Goal: Transaction & Acquisition: Purchase product/service

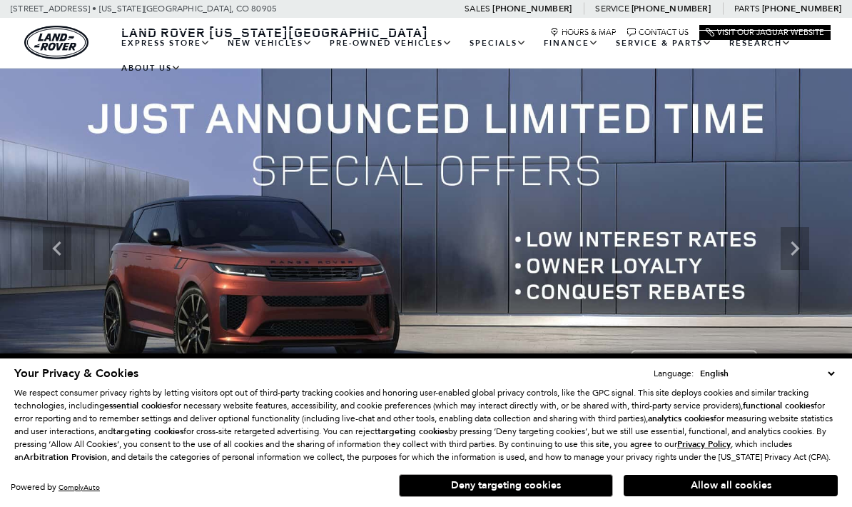
click at [564, 484] on button "Deny targeting cookies" at bounding box center [506, 485] width 214 height 23
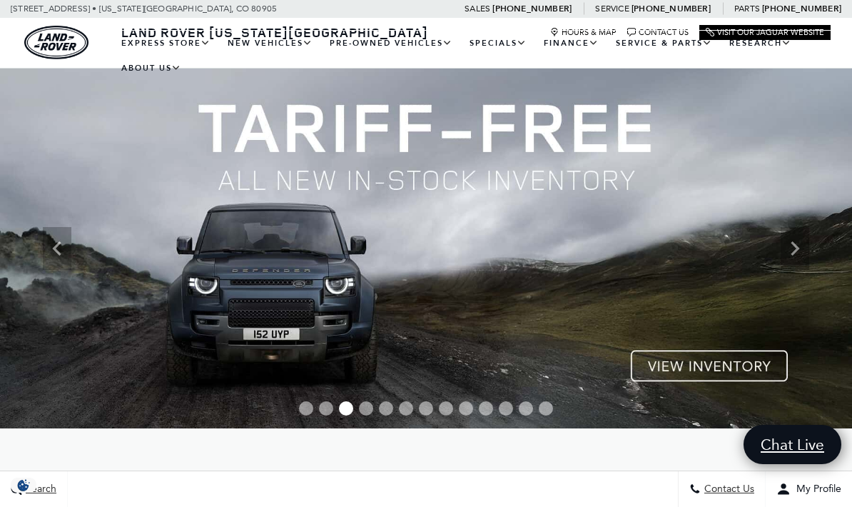
click at [64, 240] on icon "Previous" at bounding box center [57, 248] width 29 height 29
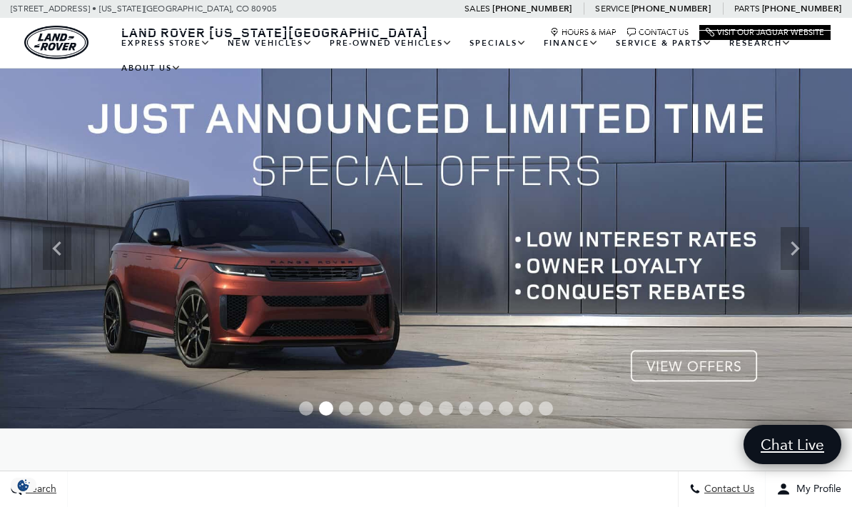
click at [61, 244] on icon "Previous" at bounding box center [57, 248] width 29 height 29
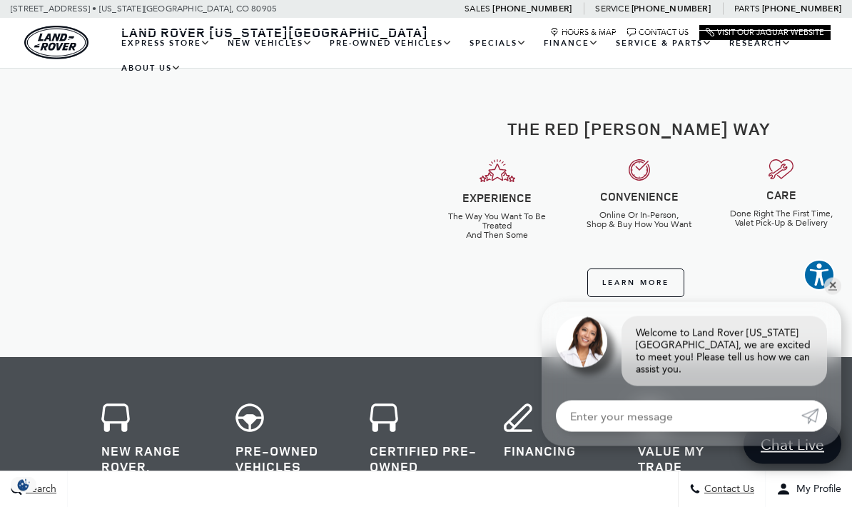
scroll to position [362, 0]
click at [837, 295] on link "✕" at bounding box center [832, 286] width 17 height 17
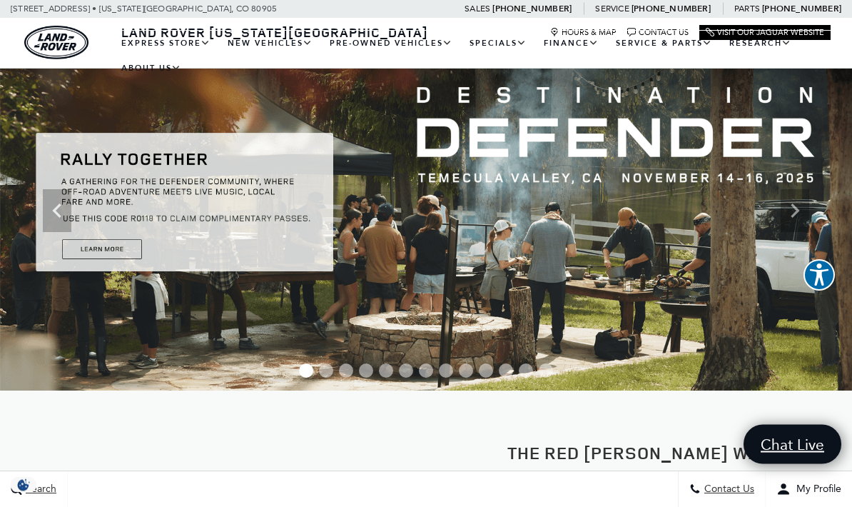
scroll to position [0, 0]
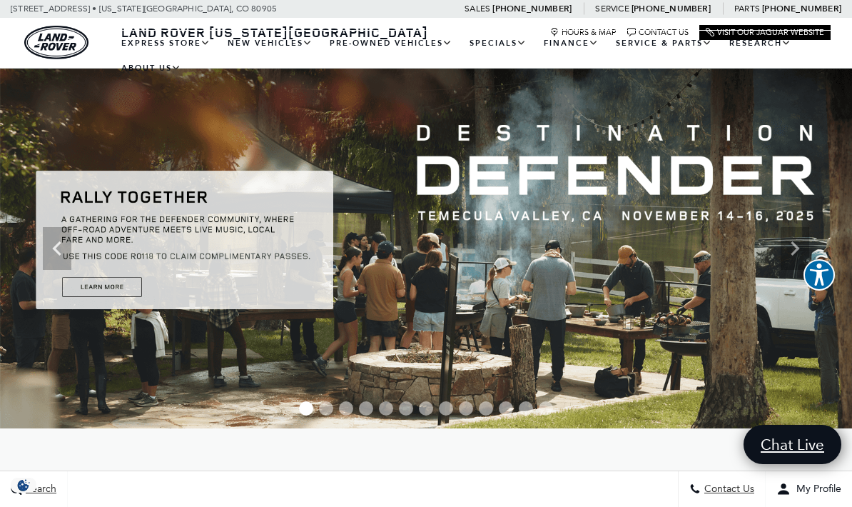
click at [790, 253] on icon "Next" at bounding box center [794, 248] width 29 height 29
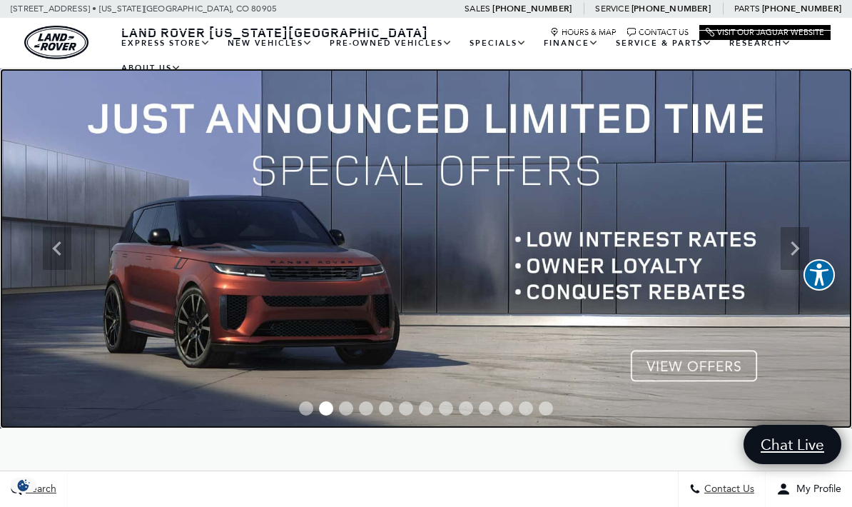
click at [726, 368] on img at bounding box center [426, 248] width 852 height 360
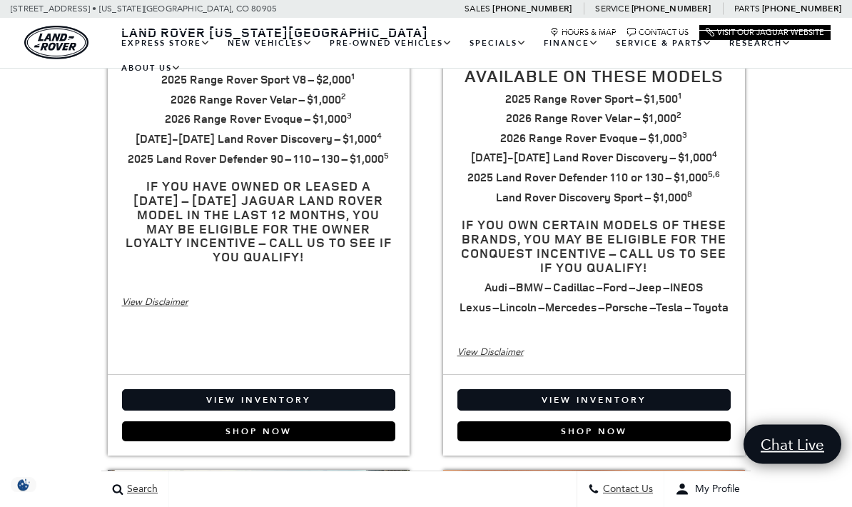
scroll to position [508, 0]
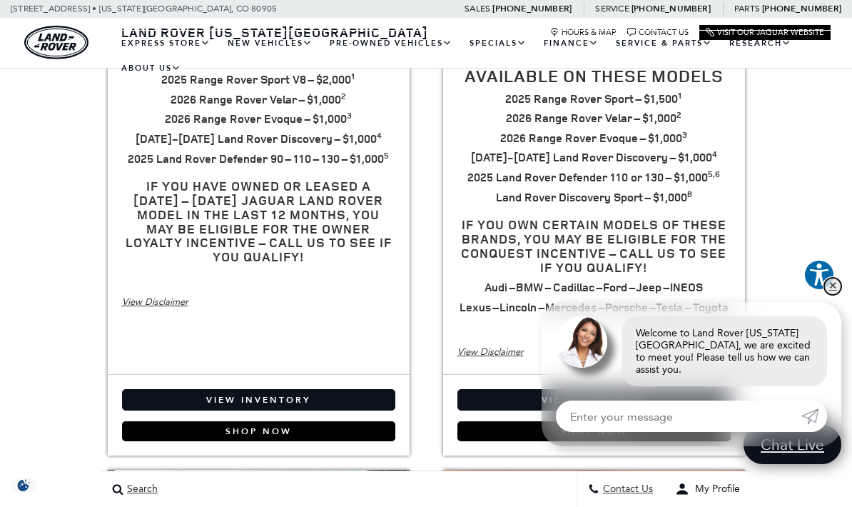
click at [827, 295] on link "✕" at bounding box center [832, 286] width 17 height 17
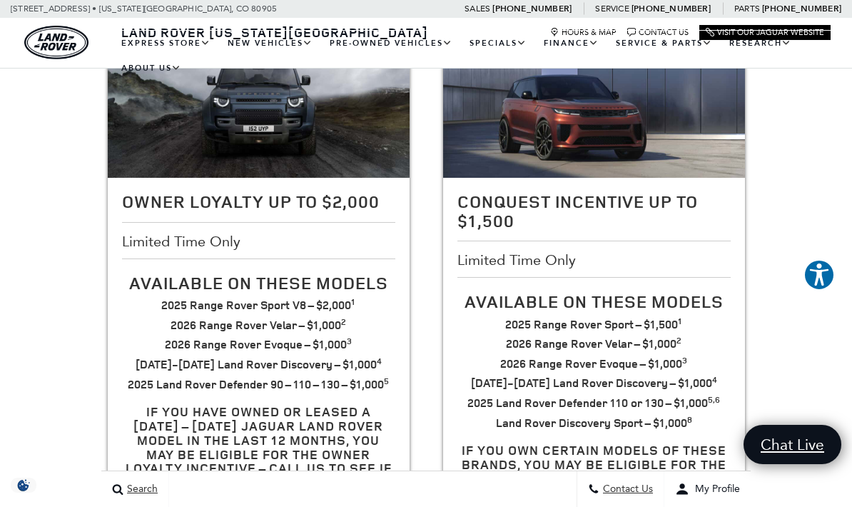
scroll to position [0, 0]
click at [0, 0] on link "Range Rover" at bounding box center [0, 0] width 0 height 0
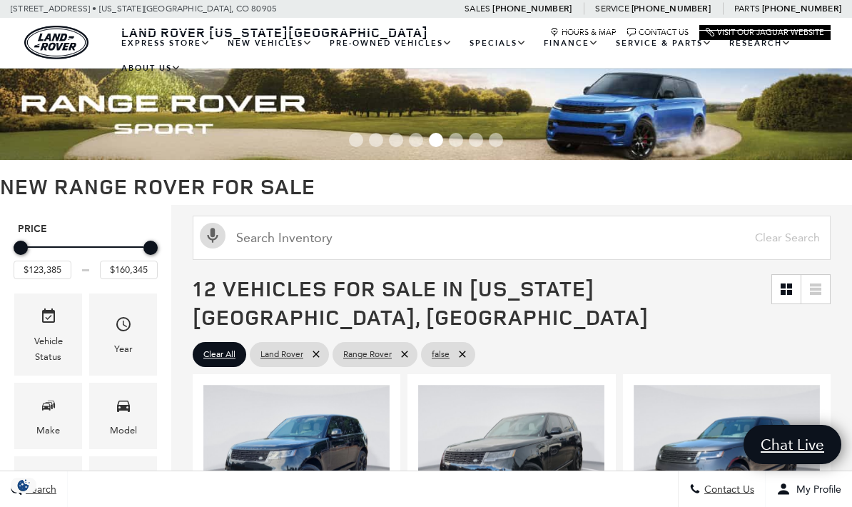
click at [0, 0] on link "Buying vs Leasing" at bounding box center [0, 0] width 0 height 0
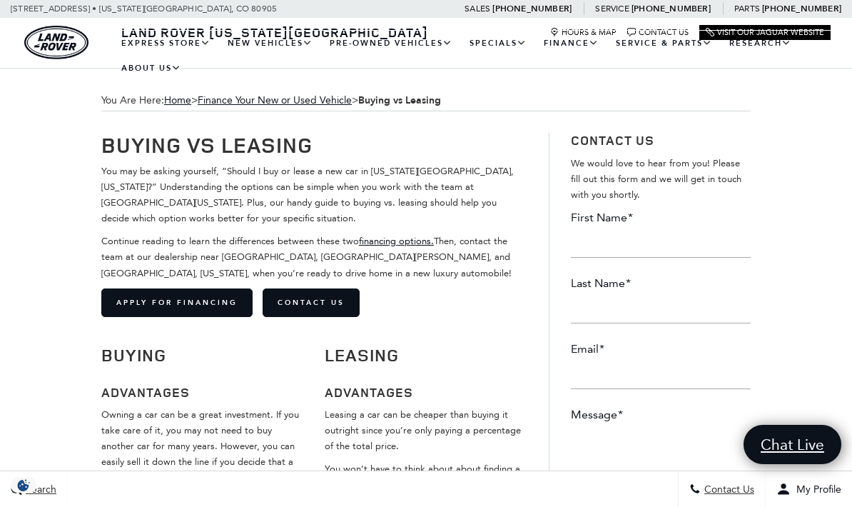
click at [0, 0] on link "Range Rover" at bounding box center [0, 0] width 0 height 0
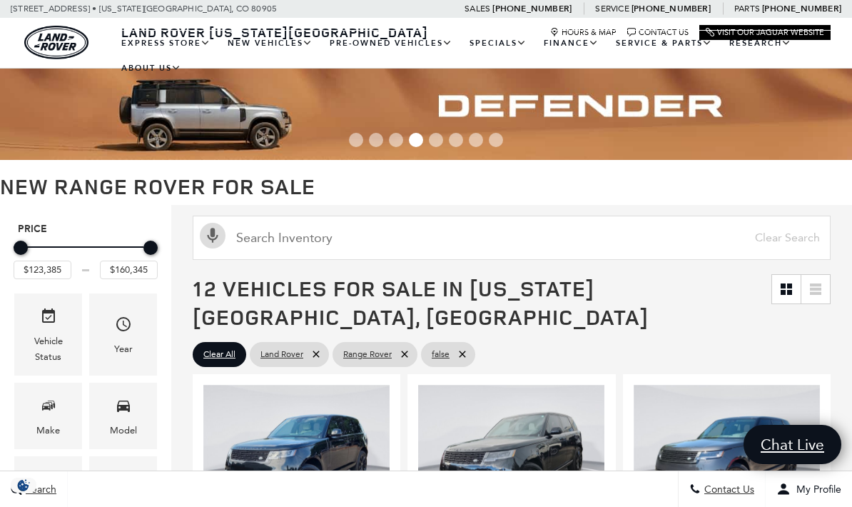
click at [0, 0] on link "New Lease Offers" at bounding box center [0, 0] width 0 height 0
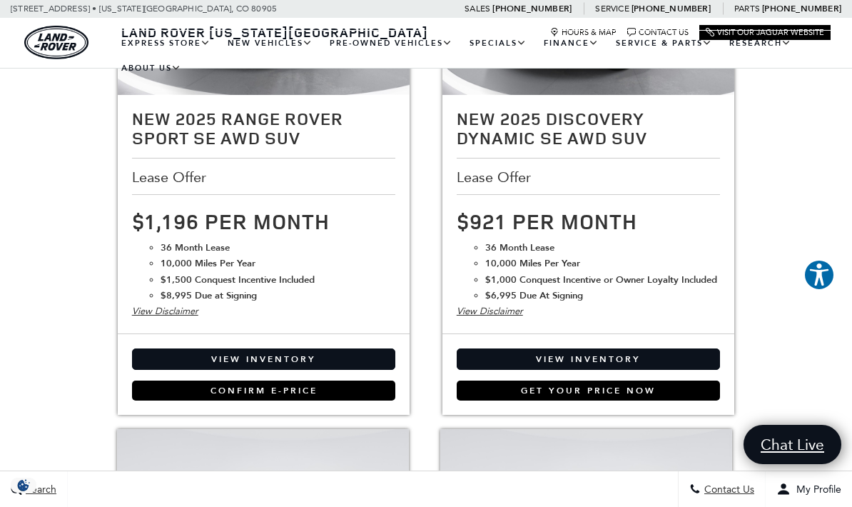
scroll to position [2117, 0]
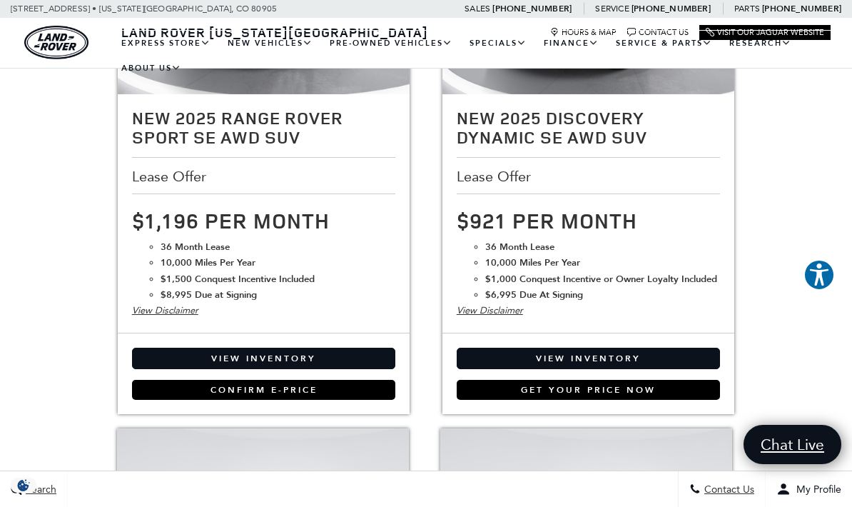
click at [322, 369] on link "View Inventory" at bounding box center [264, 357] width 264 height 21
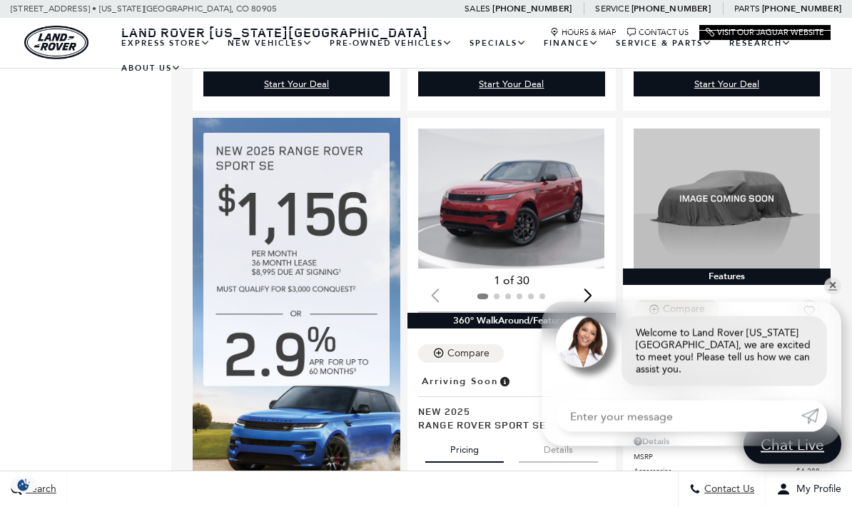
scroll to position [733, 0]
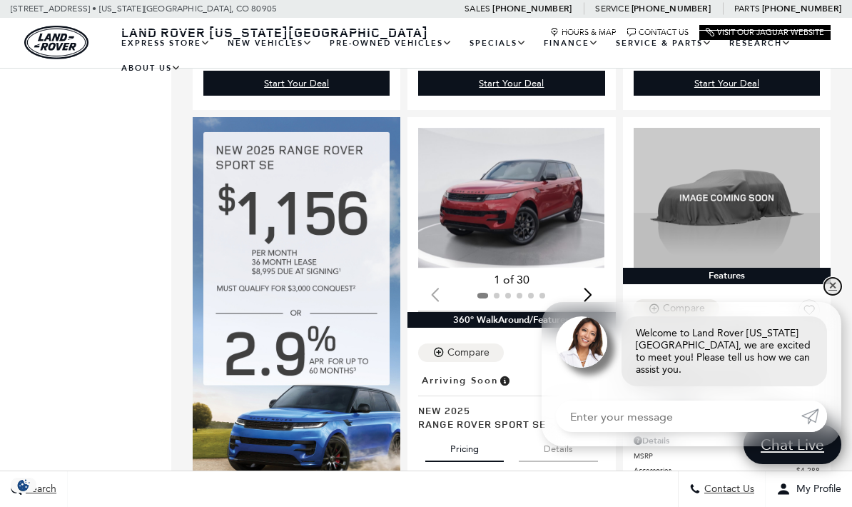
click at [835, 295] on link "✕" at bounding box center [832, 286] width 17 height 17
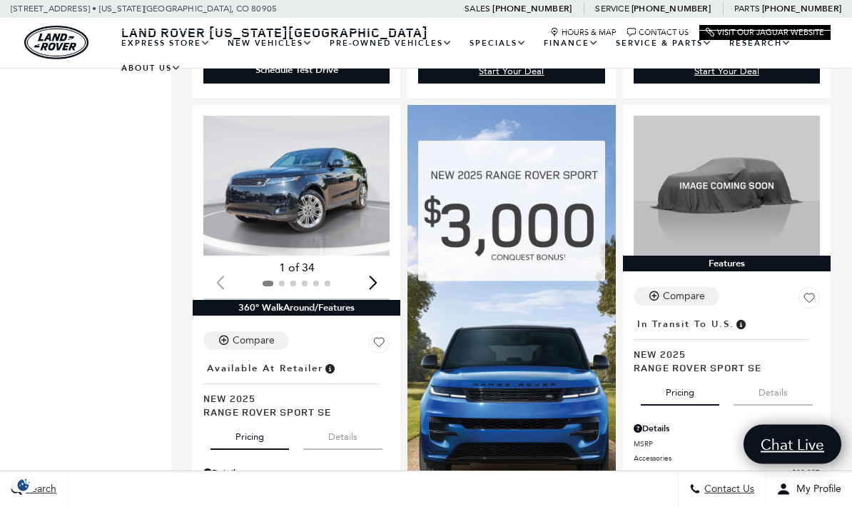
scroll to position [1273, 0]
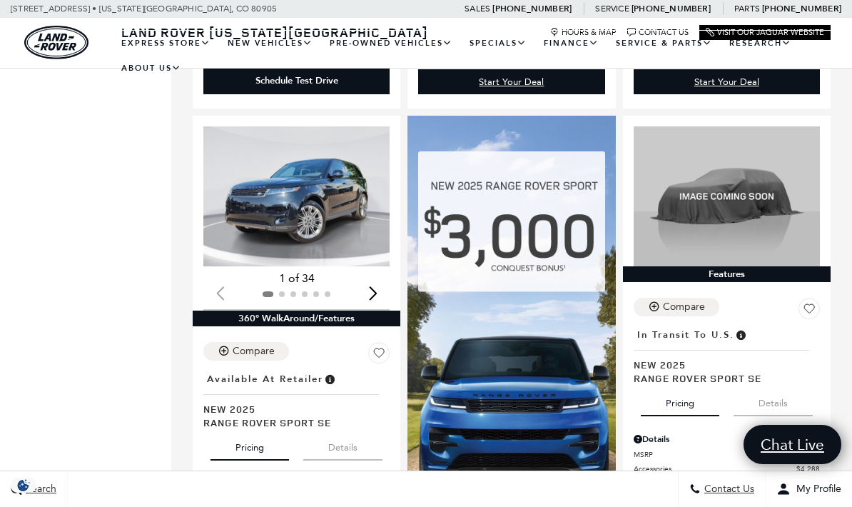
click at [374, 277] on div "Next slide" at bounding box center [372, 292] width 19 height 31
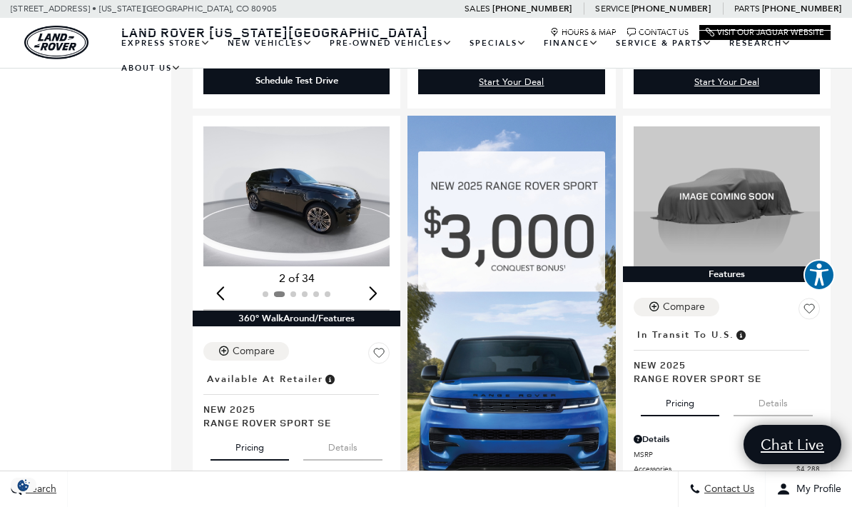
click at [382, 277] on div "Next slide" at bounding box center [372, 292] width 19 height 31
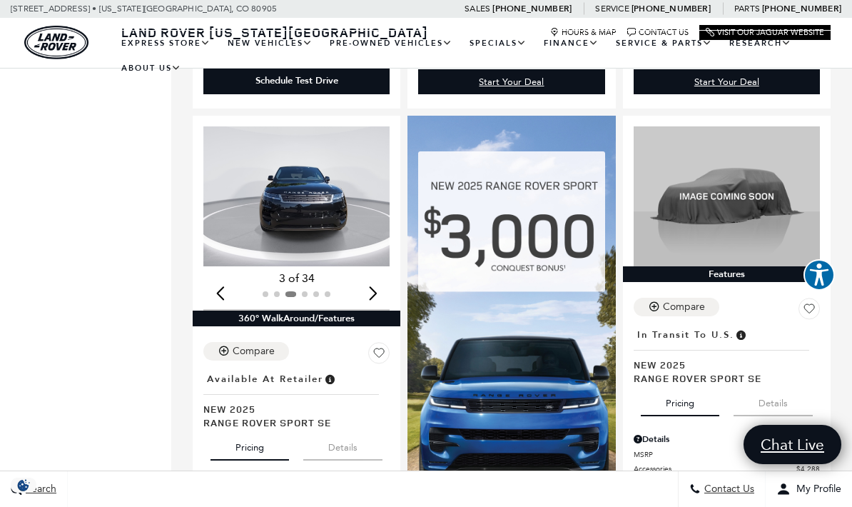
click at [382, 277] on div "Next slide" at bounding box center [372, 292] width 19 height 31
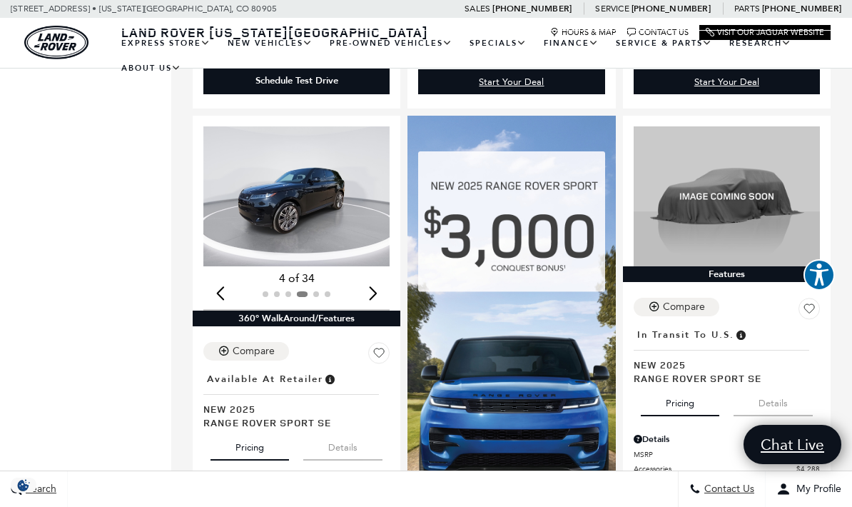
click at [382, 277] on div "Next slide" at bounding box center [372, 292] width 19 height 31
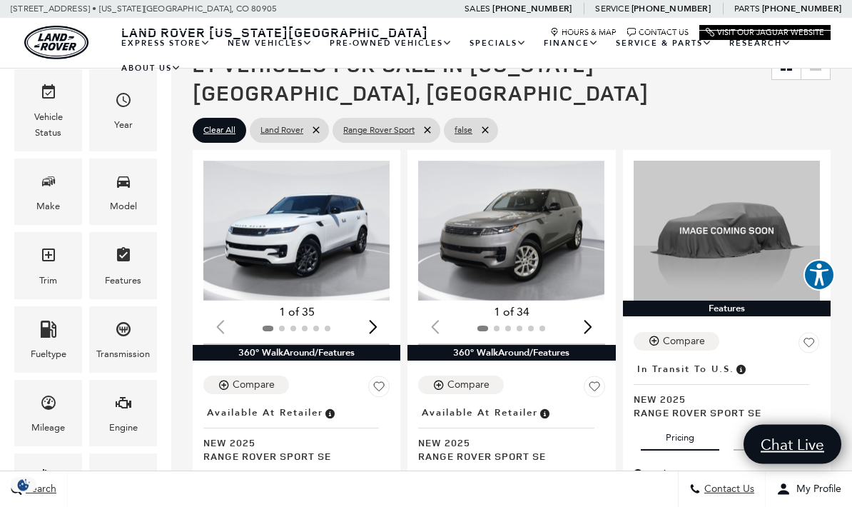
scroll to position [224, 0]
click at [382, 311] on div "Next slide" at bounding box center [372, 326] width 19 height 31
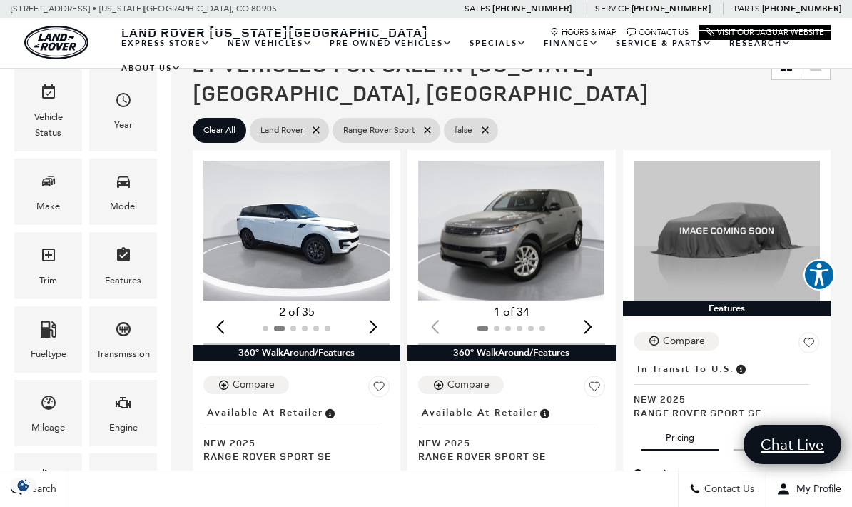
click at [382, 311] on div "Next slide" at bounding box center [372, 326] width 19 height 31
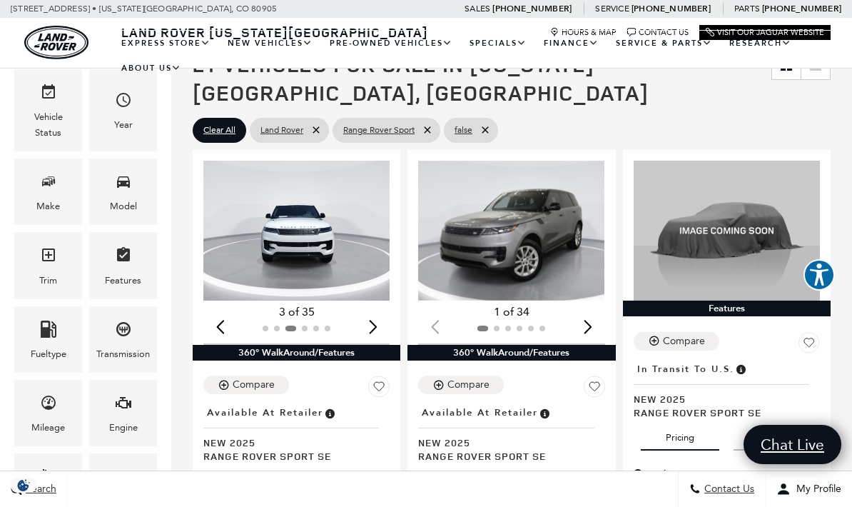
click at [382, 311] on div "Next slide" at bounding box center [372, 326] width 19 height 31
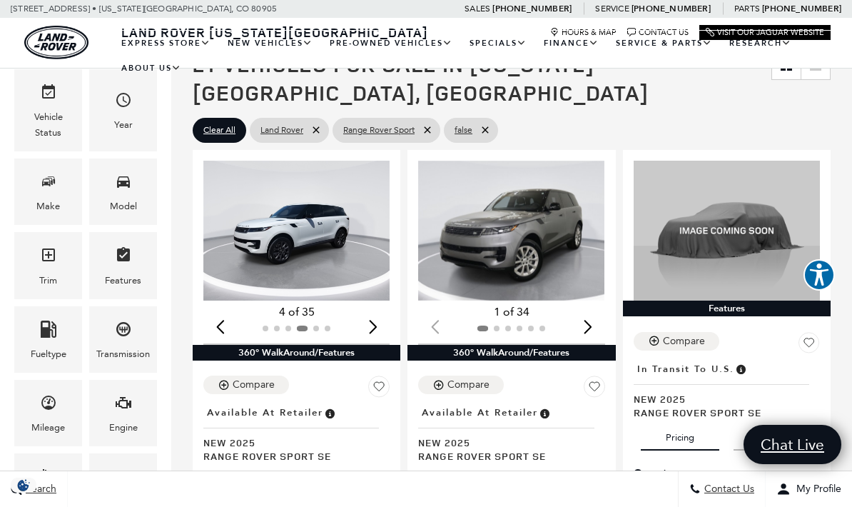
click at [382, 311] on div "Next slide" at bounding box center [372, 326] width 19 height 31
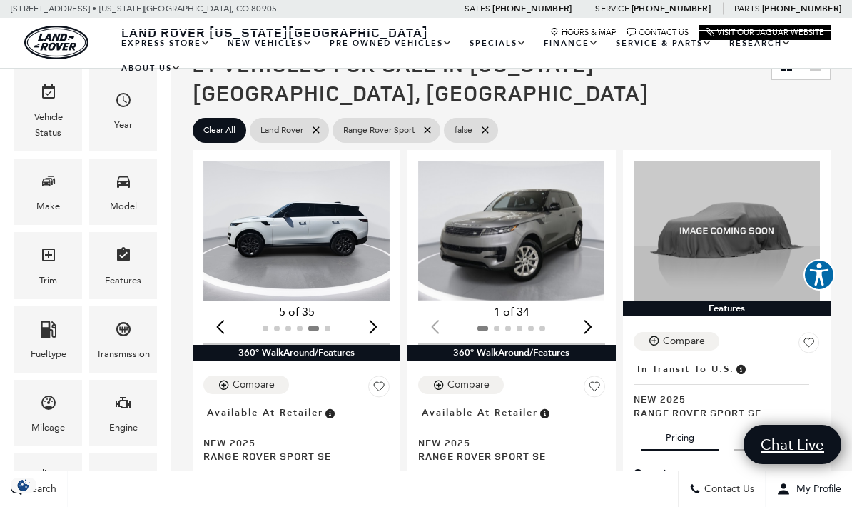
click at [592, 311] on div "Next slide" at bounding box center [588, 326] width 19 height 31
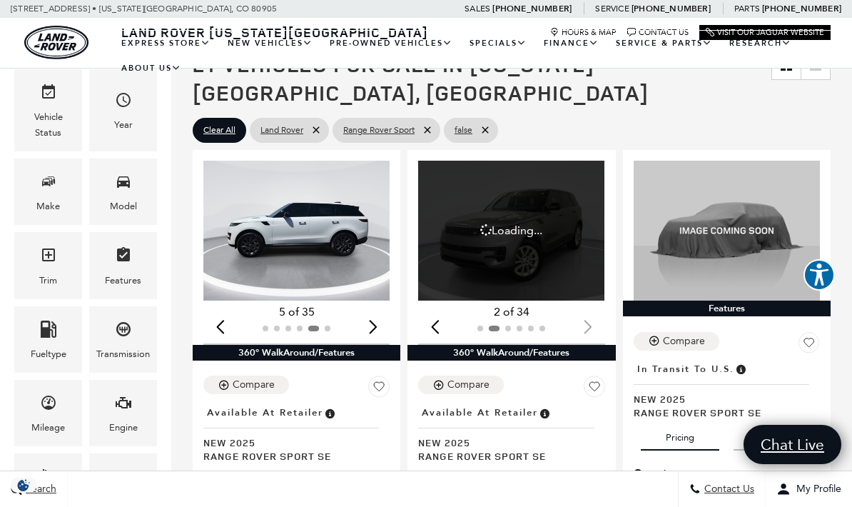
click at [594, 320] on div at bounding box center [511, 328] width 186 height 16
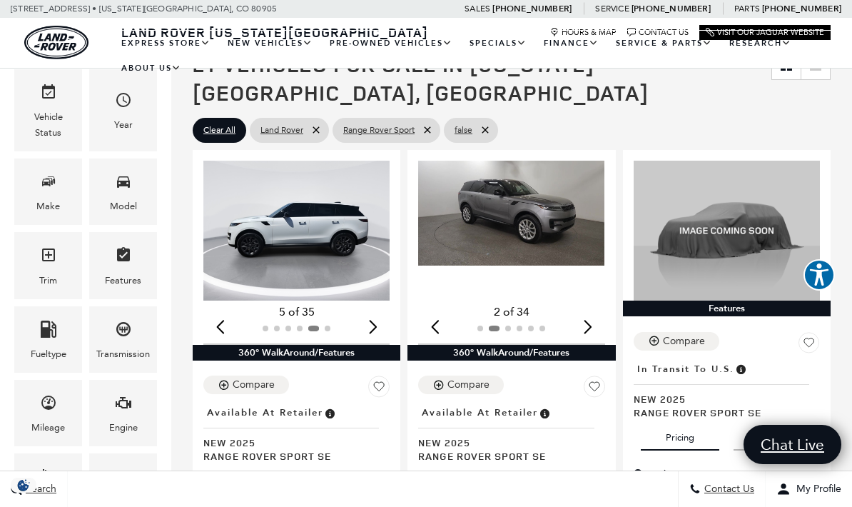
click at [595, 311] on div "Next slide" at bounding box center [588, 326] width 19 height 31
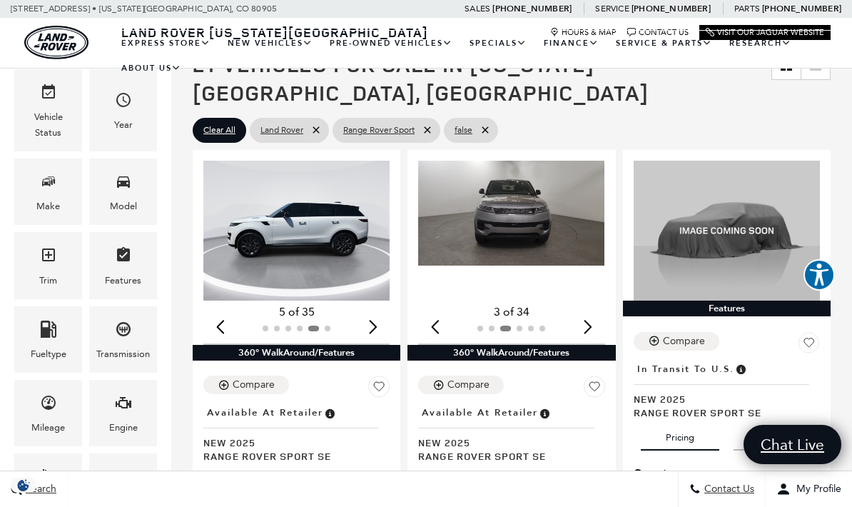
click at [597, 311] on div "Next slide" at bounding box center [588, 326] width 19 height 31
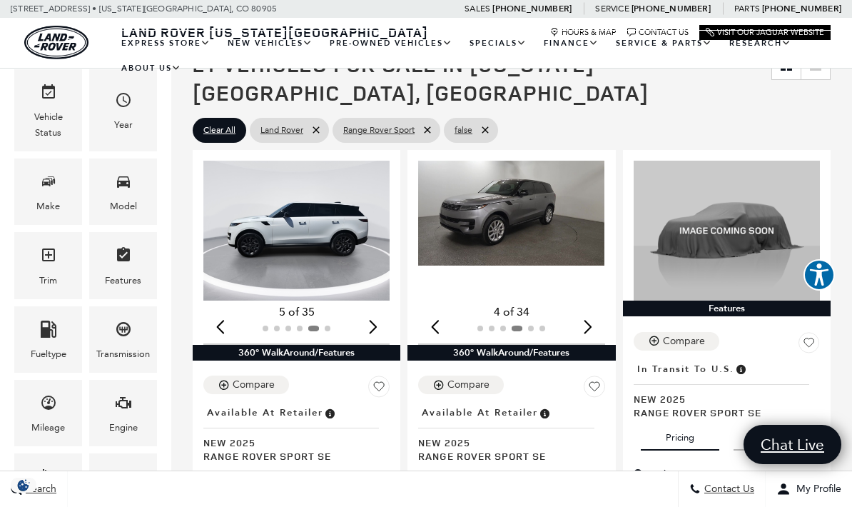
click at [598, 311] on div "Next slide" at bounding box center [588, 326] width 19 height 31
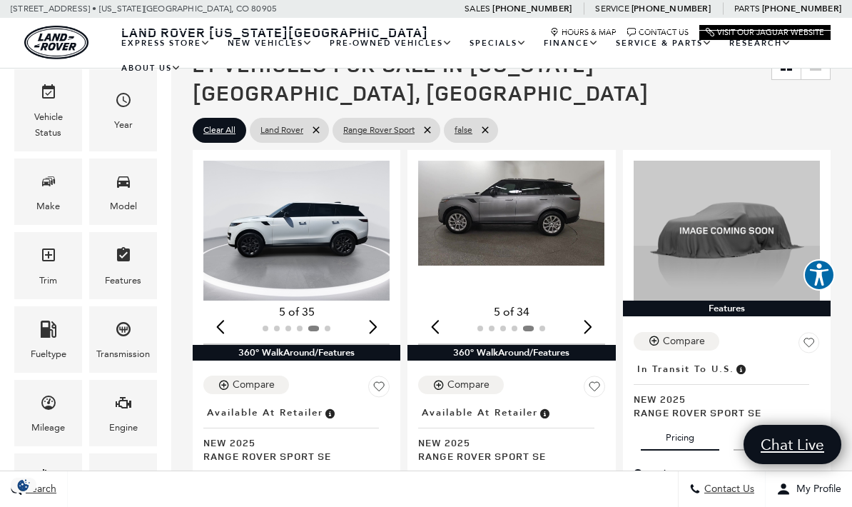
click at [522, 195] on img "5 / 6" at bounding box center [511, 213] width 186 height 105
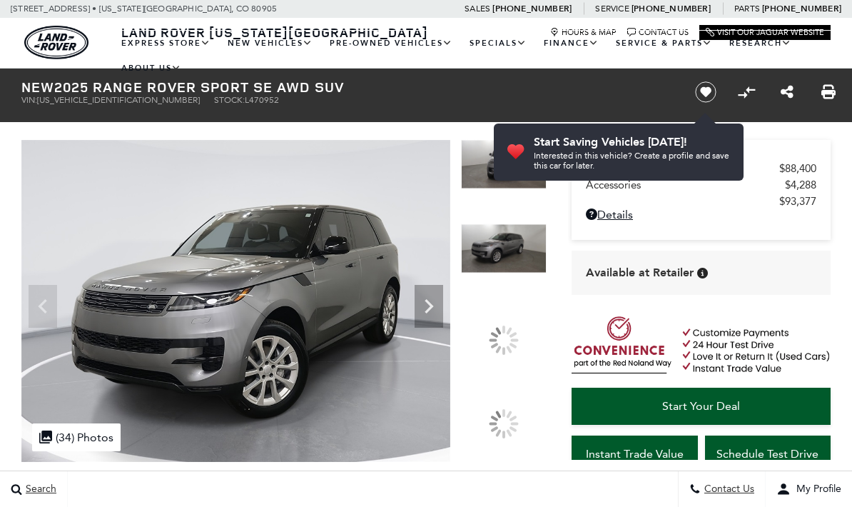
click at [429, 299] on icon "Next" at bounding box center [428, 306] width 9 height 14
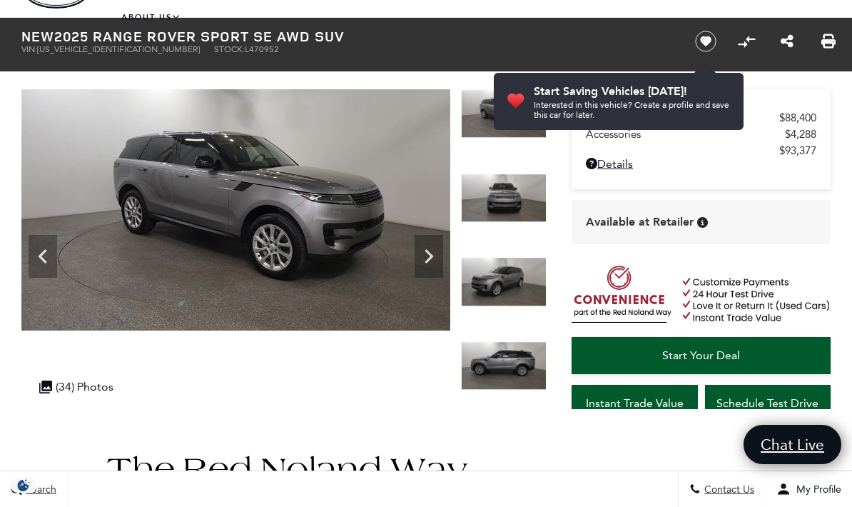
click at [423, 251] on icon "Next" at bounding box center [428, 256] width 29 height 29
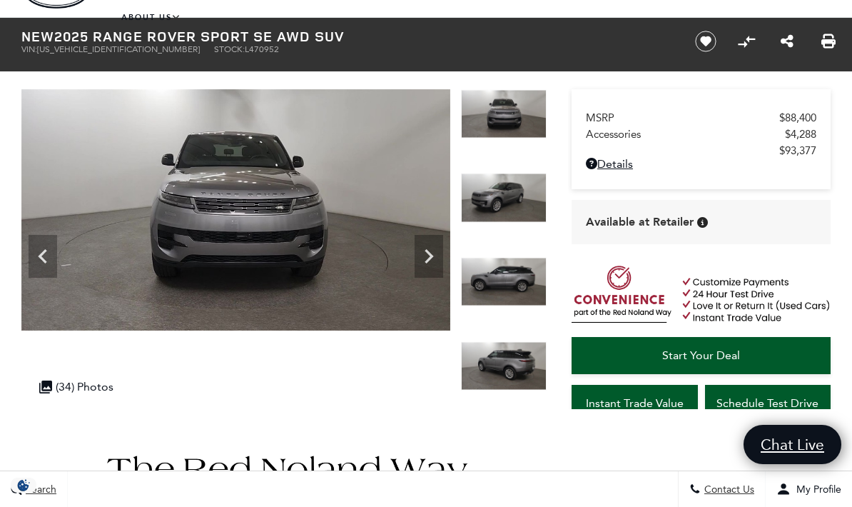
click at [439, 249] on icon "Next" at bounding box center [428, 256] width 29 height 29
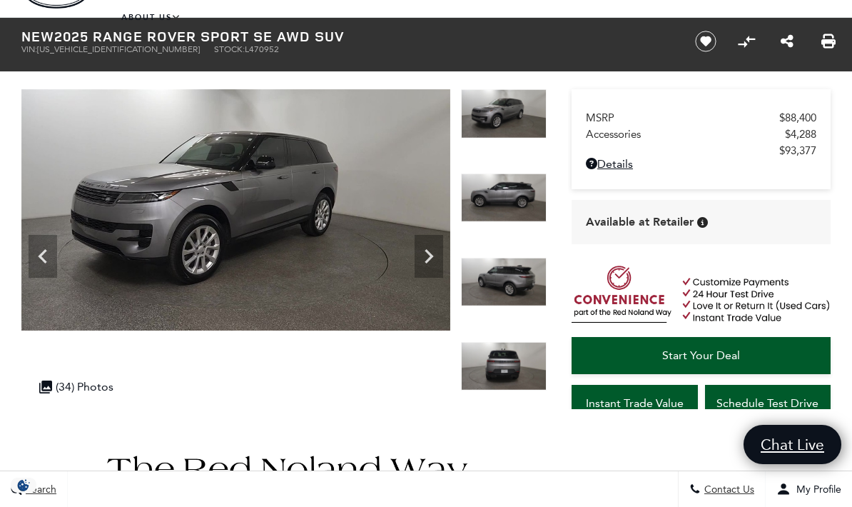
click at [427, 251] on icon "Next" at bounding box center [428, 256] width 9 height 14
